Goal: Book appointment/travel/reservation

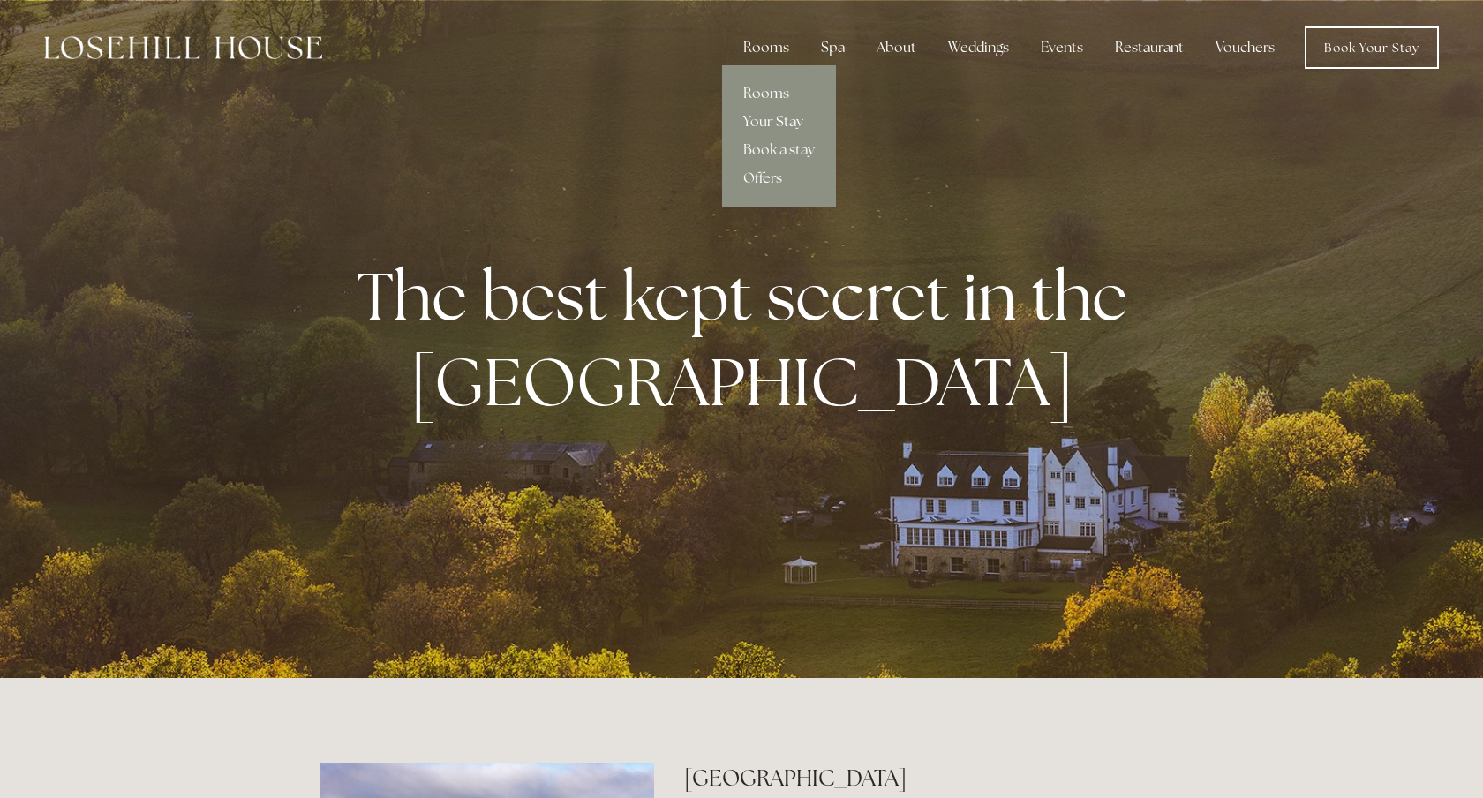
click at [782, 89] on link "Rooms" at bounding box center [779, 93] width 114 height 28
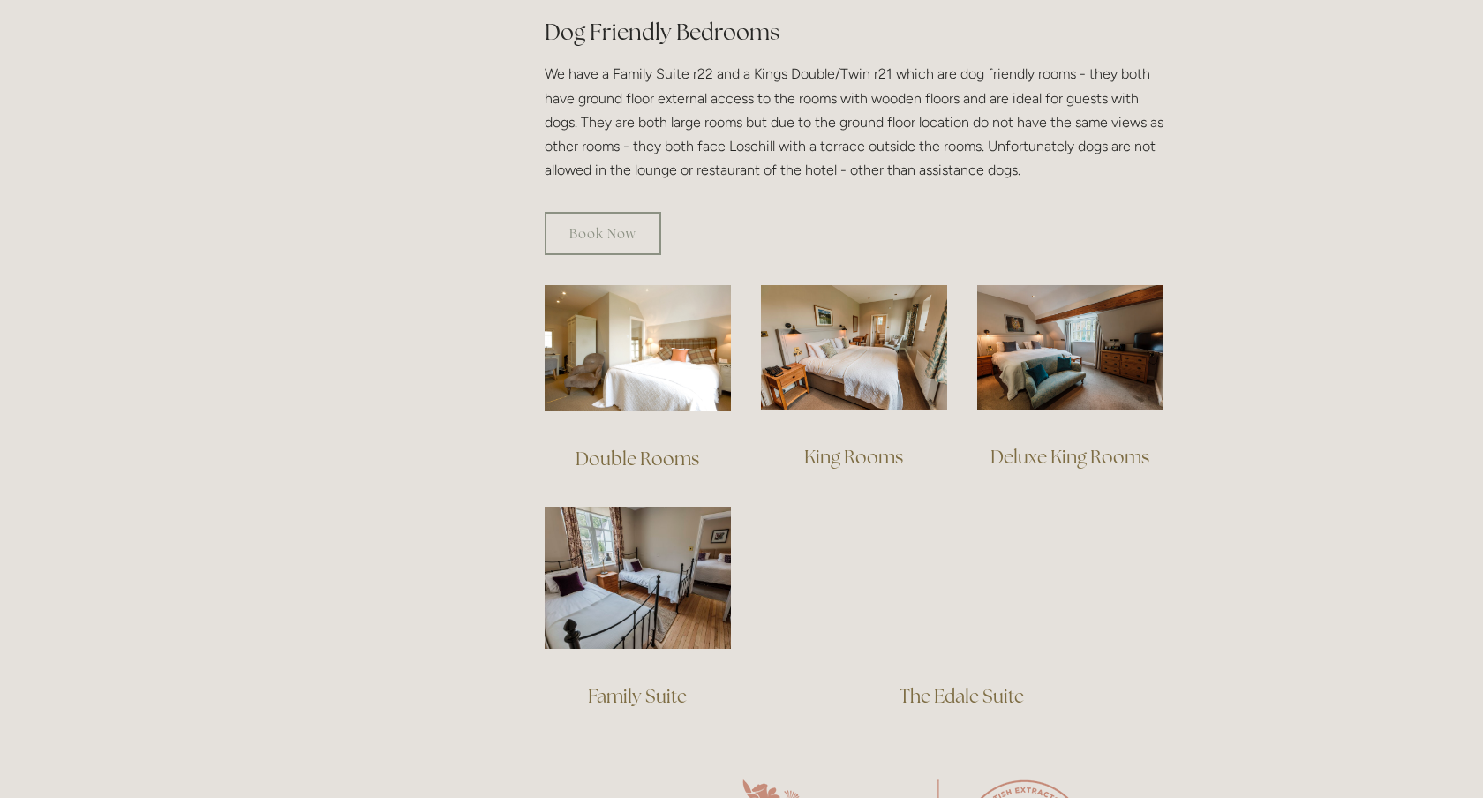
scroll to position [1014, 0]
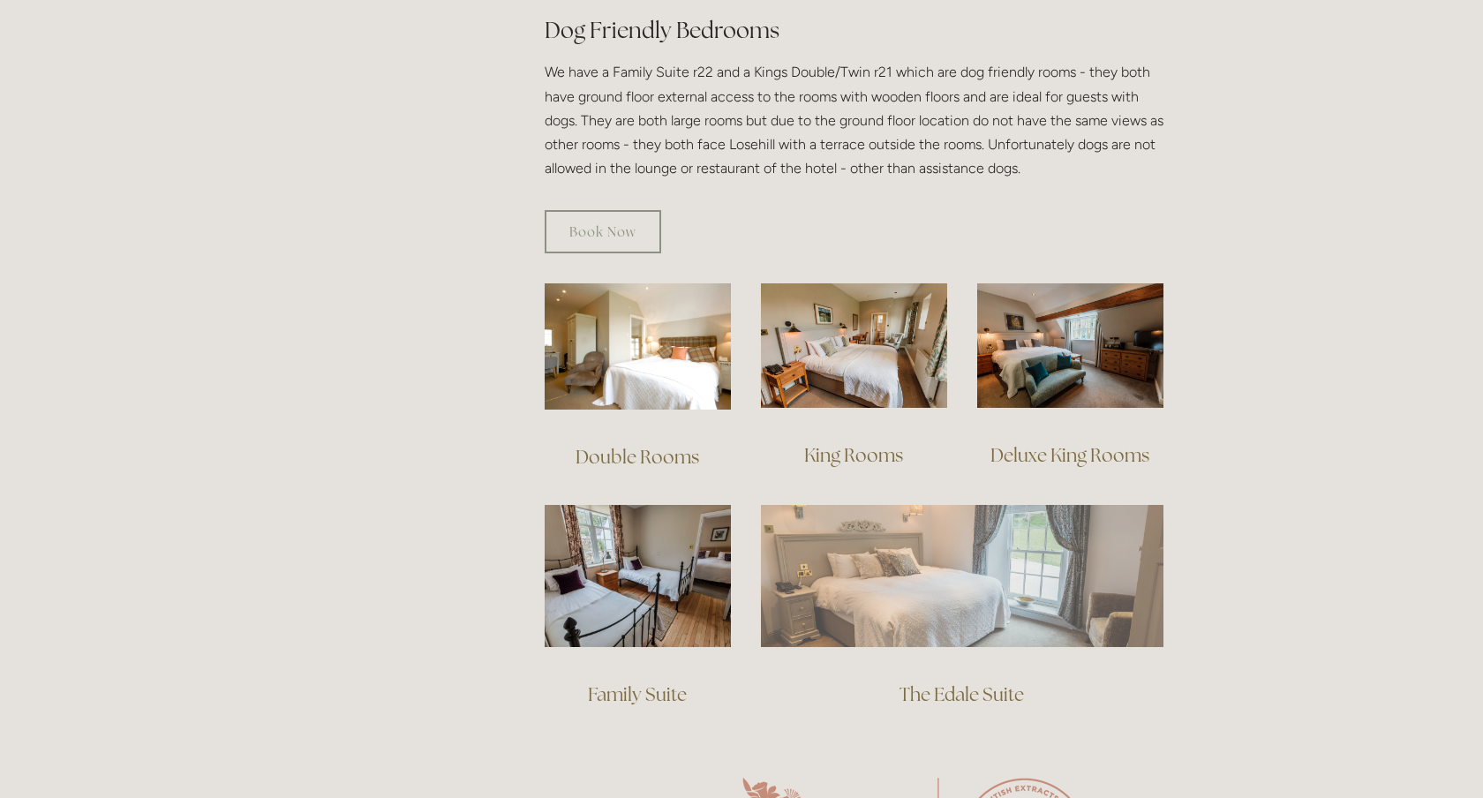
click at [956, 551] on img at bounding box center [962, 575] width 403 height 141
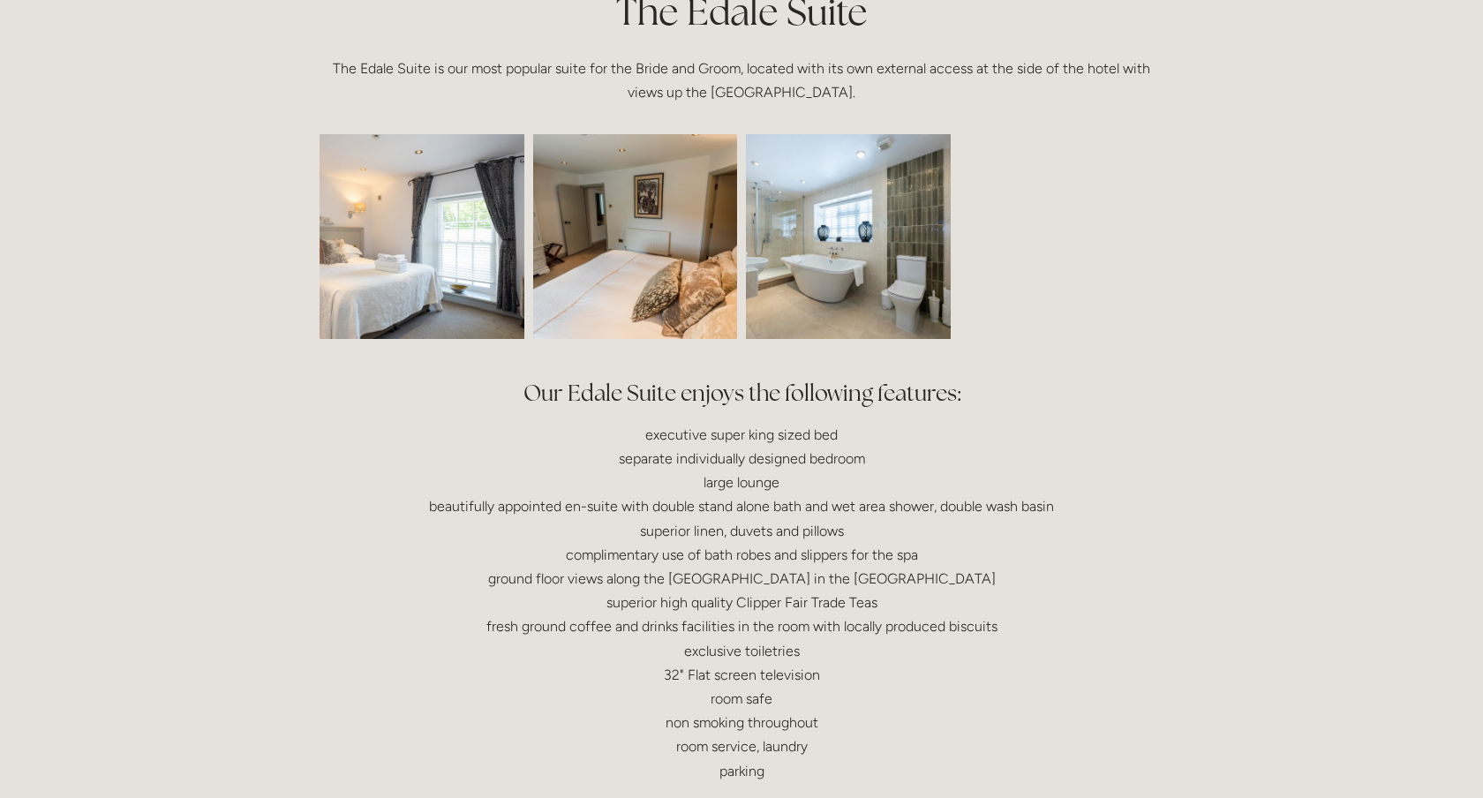
scroll to position [406, 0]
